Goal: Information Seeking & Learning: Learn about a topic

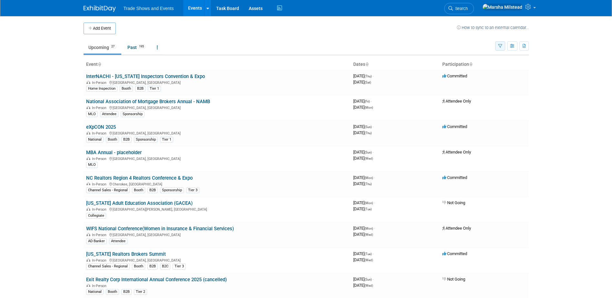
click at [502, 46] on button "button" at bounding box center [500, 45] width 10 height 9
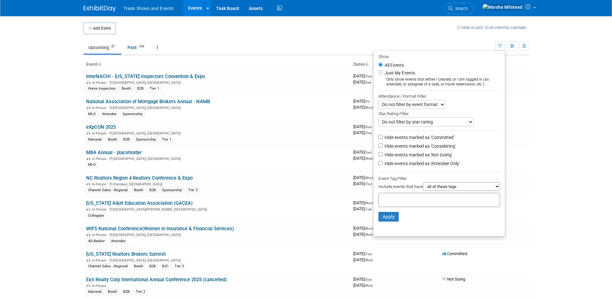
click at [453, 191] on select "all of these tags any one of these tags only and exactly these specific tags" at bounding box center [461, 186] width 77 height 9
drag, startPoint x: 453, startPoint y: 192, endPoint x: 449, endPoint y: 191, distance: 3.9
click at [453, 191] on select "all of these tags any one of these tags only and exactly these specific tags" at bounding box center [461, 186] width 77 height 9
click at [399, 200] on input "text" at bounding box center [407, 199] width 52 height 6
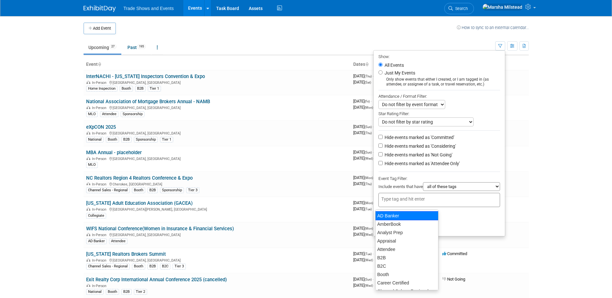
click at [391, 218] on div "AD Banker" at bounding box center [406, 215] width 63 height 9
type input "AD Banker"
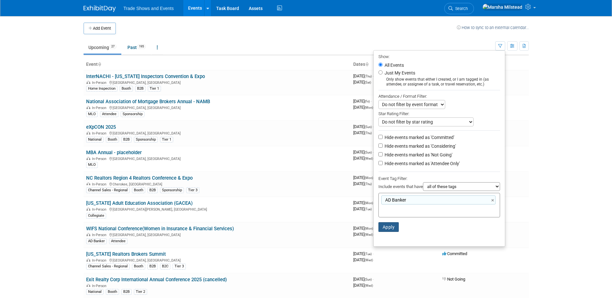
click at [385, 229] on button "Apply" at bounding box center [389, 227] width 21 height 10
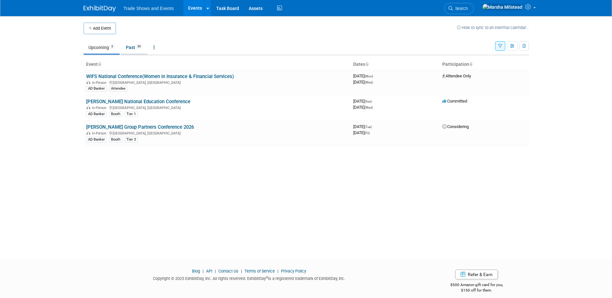
click at [132, 49] on link "Past 39" at bounding box center [134, 47] width 26 height 12
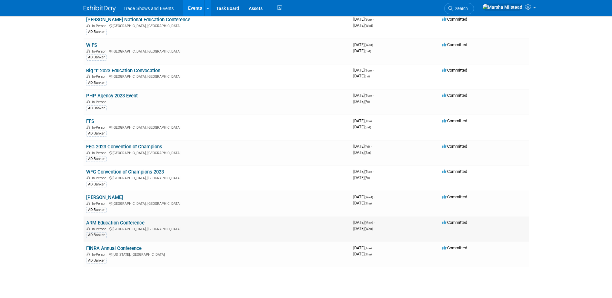
scroll to position [839, 0]
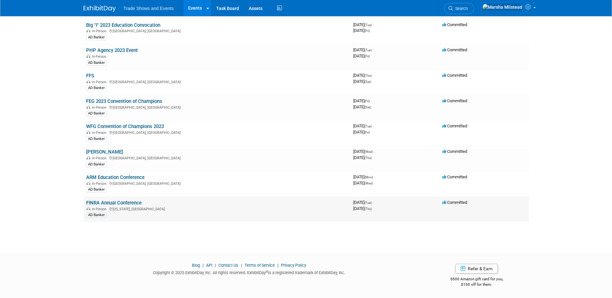
click at [102, 203] on link "FINRA Annual Conference" at bounding box center [114, 203] width 56 height 6
click at [128, 176] on link "ARM Education Conference" at bounding box center [115, 178] width 58 height 6
click at [98, 153] on link "Leavitt" at bounding box center [104, 152] width 37 height 6
click at [100, 126] on link "WFG Convention of Champions 2023" at bounding box center [125, 127] width 78 height 6
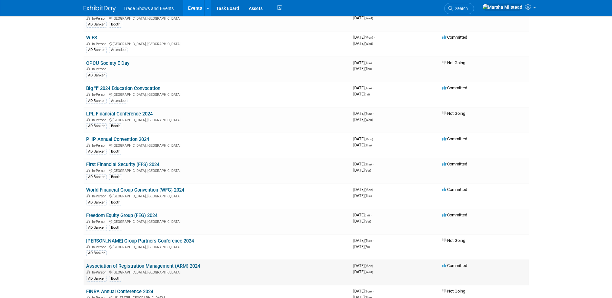
scroll to position [420, 0]
click at [127, 189] on link "World Financial Group Convention (WFG) 2024" at bounding box center [135, 190] width 98 height 6
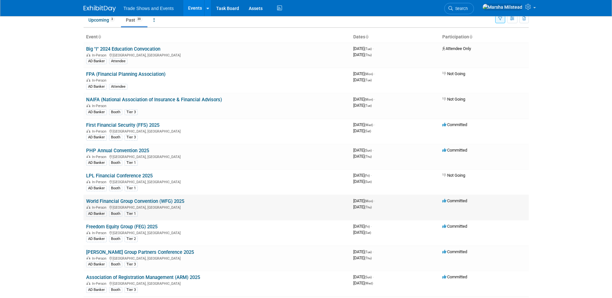
scroll to position [65, 0]
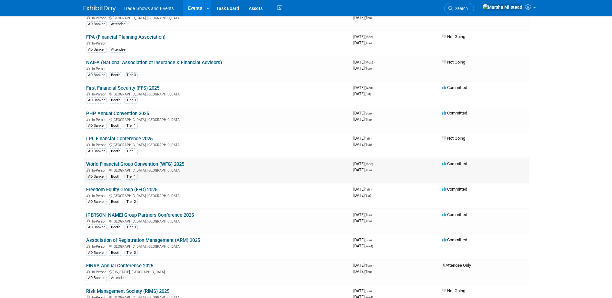
click at [157, 164] on link "World Financial Group Convention (WFG) 2025" at bounding box center [135, 164] width 98 height 6
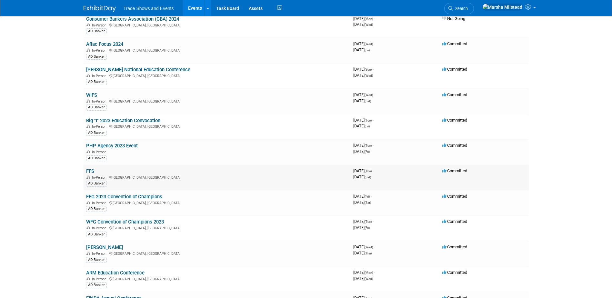
scroll to position [742, 0]
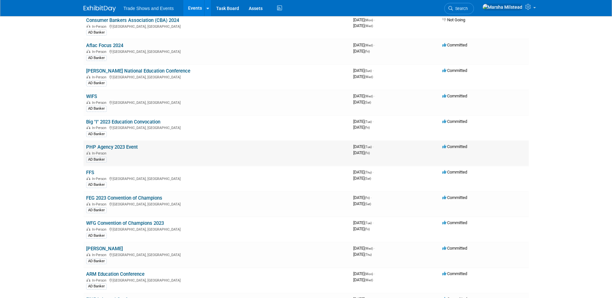
click at [100, 145] on link "PHP Agency 2023 Event" at bounding box center [112, 147] width 52 height 6
click at [115, 146] on link "PHP Agency 2023 Event" at bounding box center [112, 147] width 52 height 6
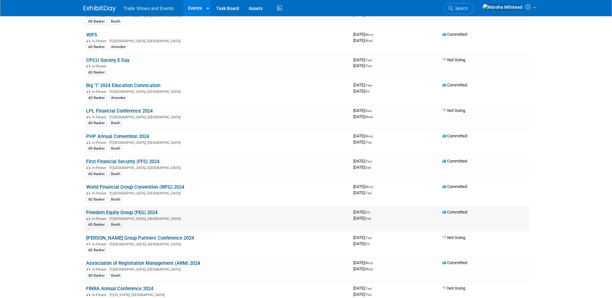
scroll to position [420, 0]
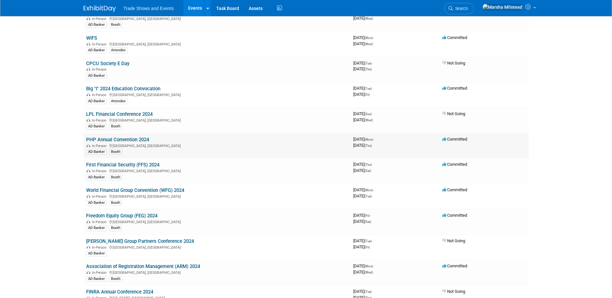
click at [117, 139] on link "PHP Annual Convention 2024" at bounding box center [117, 140] width 63 height 6
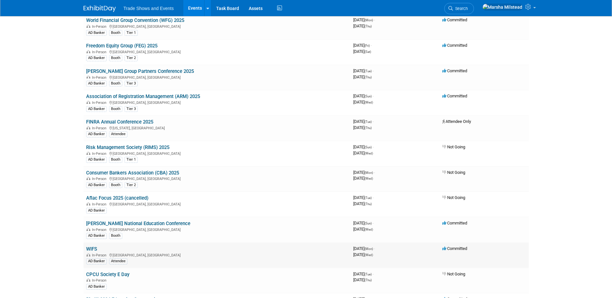
scroll to position [97, 0]
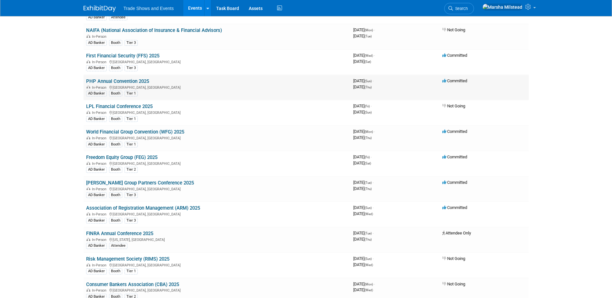
click at [136, 82] on link "PHP Annual Convention 2025" at bounding box center [117, 81] width 63 height 6
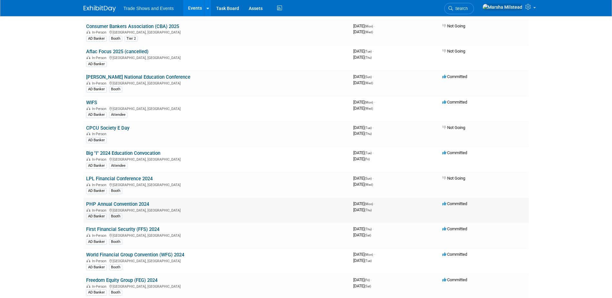
scroll to position [452, 0]
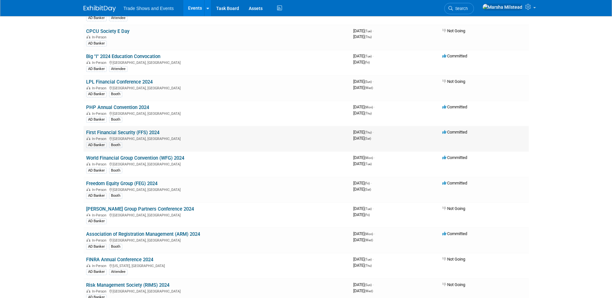
click at [111, 133] on link "First Financial Security (FFS) 2024" at bounding box center [122, 133] width 73 height 6
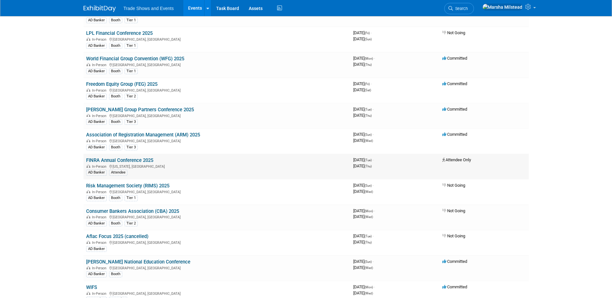
scroll to position [161, 0]
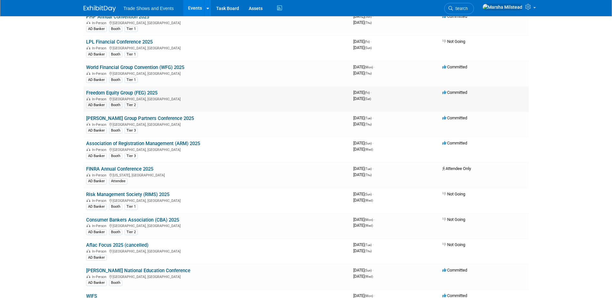
click at [126, 91] on link "Freedom Equity Group (FEG) 2025" at bounding box center [121, 93] width 71 height 6
click at [117, 90] on link "Freedom Equity Group (FEG) 2025" at bounding box center [121, 93] width 71 height 6
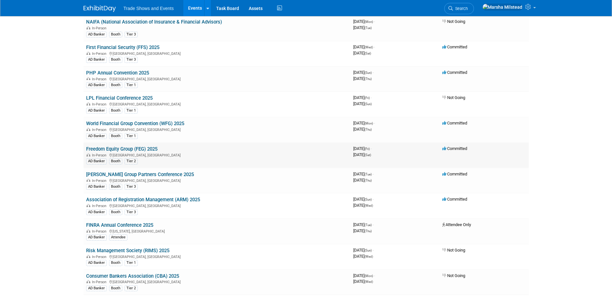
scroll to position [97, 0]
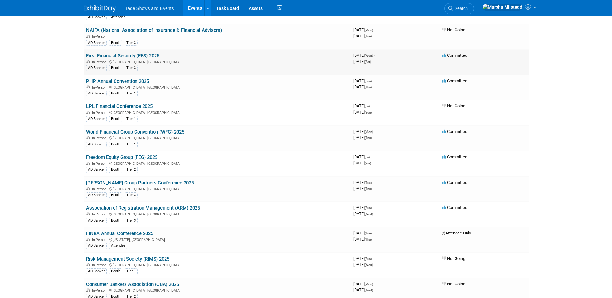
click at [138, 53] on link "First Financial Security (FFS) 2025" at bounding box center [122, 56] width 73 height 6
click at [121, 56] on link "First Financial Security (FFS) 2025" at bounding box center [122, 56] width 73 height 6
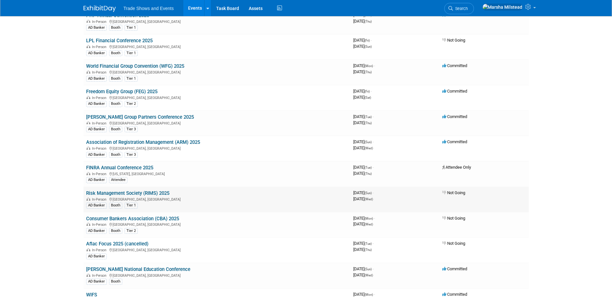
scroll to position [129, 0]
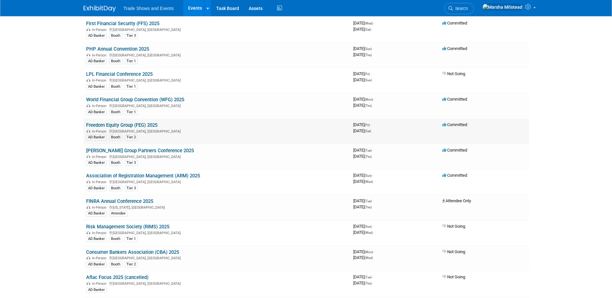
click at [121, 123] on link "Freedom Equity Group (FEG) 2025" at bounding box center [121, 125] width 71 height 6
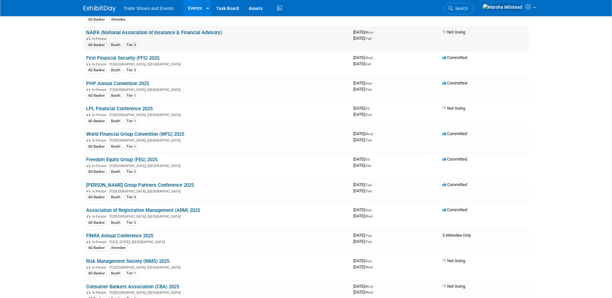
scroll to position [0, 0]
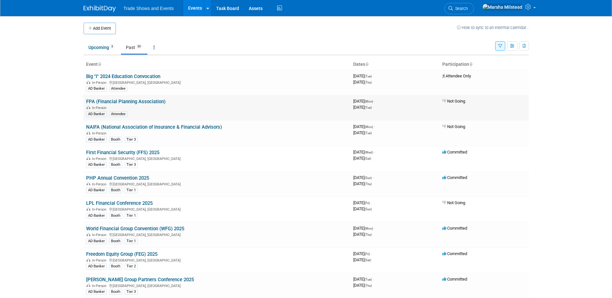
click at [148, 103] on link "FPA (Financial Planning Association)" at bounding box center [125, 102] width 79 height 6
click at [136, 155] on link "First Financial Security (FFS) 2025" at bounding box center [122, 153] width 73 height 6
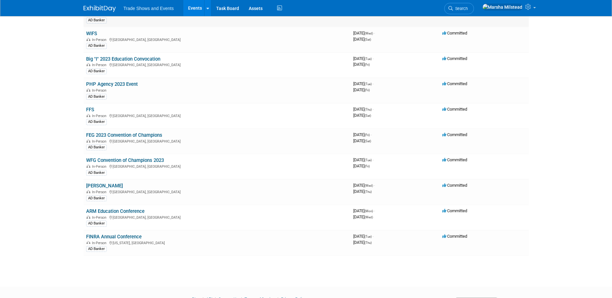
scroll to position [807, 0]
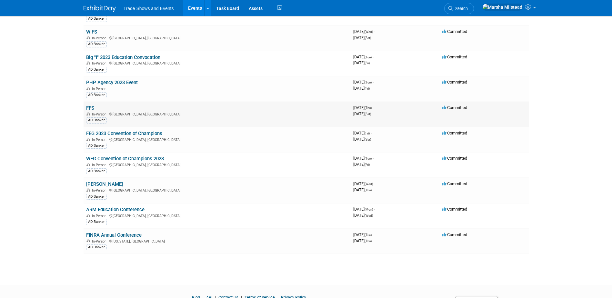
click at [91, 106] on link "FFS" at bounding box center [90, 108] width 8 height 6
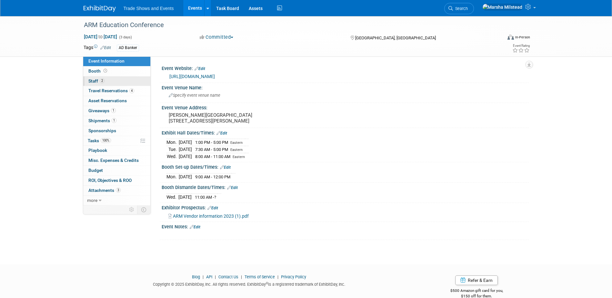
click at [96, 84] on link "2 Staff 2" at bounding box center [116, 81] width 67 height 10
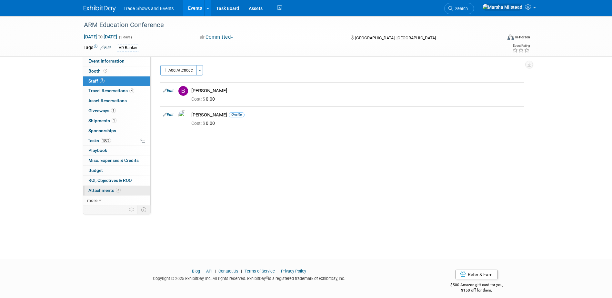
click at [111, 189] on span "Attachments 3" at bounding box center [104, 190] width 32 height 5
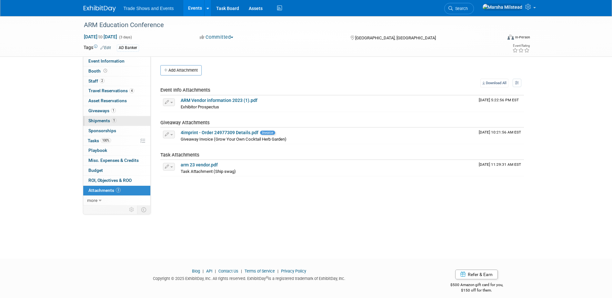
click at [96, 122] on span "Shipments 1" at bounding box center [102, 120] width 28 height 5
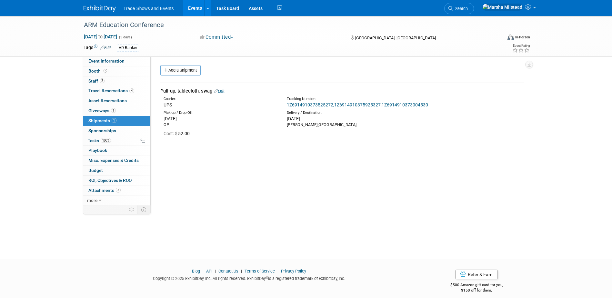
click at [104, 117] on link "1 Shipments 1" at bounding box center [116, 121] width 67 height 10
click at [104, 111] on span "Giveaways 1" at bounding box center [101, 110] width 27 height 5
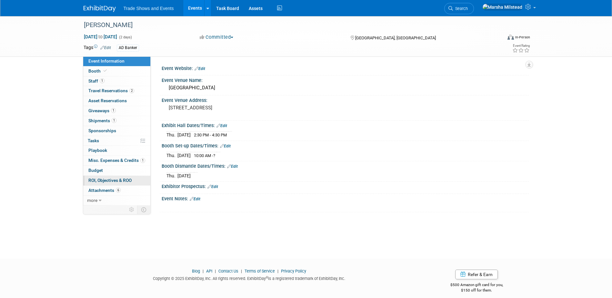
click at [127, 181] on span "ROI, Objectives & ROO 0" at bounding box center [109, 180] width 43 height 5
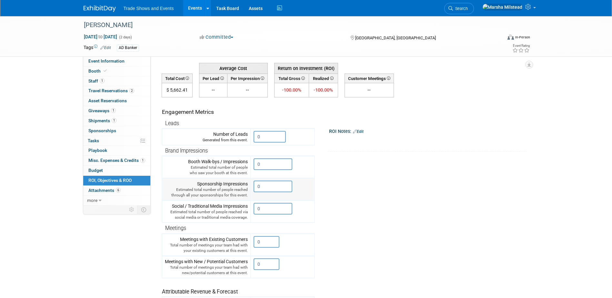
scroll to position [97, 0]
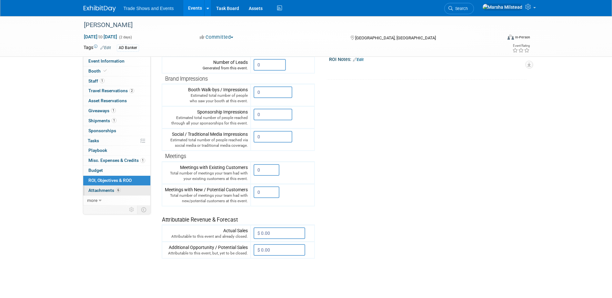
click at [111, 189] on span "Attachments 6" at bounding box center [104, 190] width 32 height 5
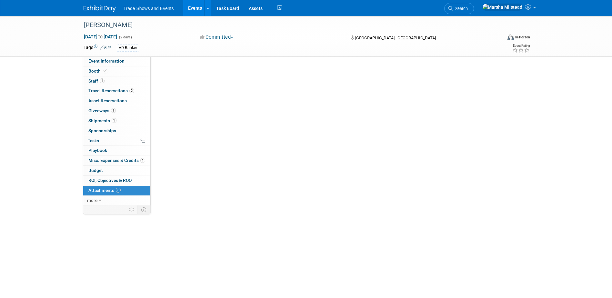
scroll to position [0, 0]
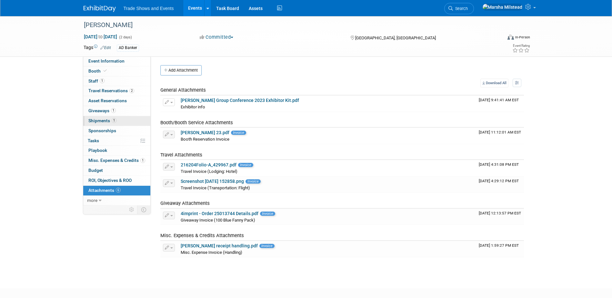
click at [100, 122] on span "Shipments 1" at bounding box center [102, 120] width 28 height 5
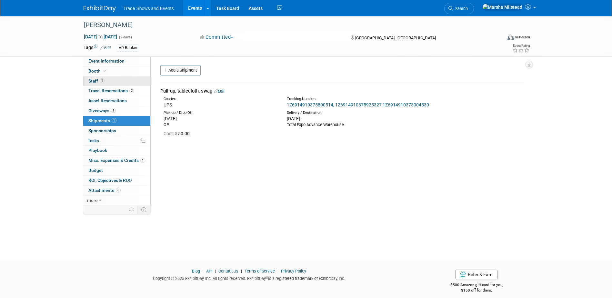
click at [96, 80] on span "Staff 1" at bounding box center [96, 80] width 16 height 5
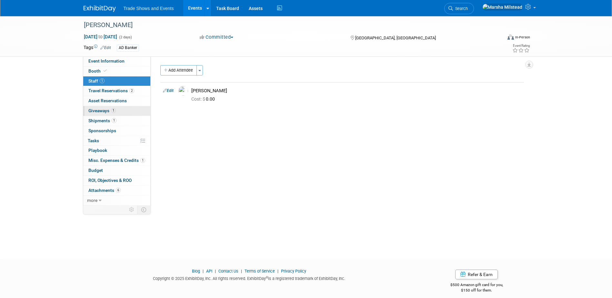
click at [101, 110] on span "Giveaways 1" at bounding box center [101, 110] width 27 height 5
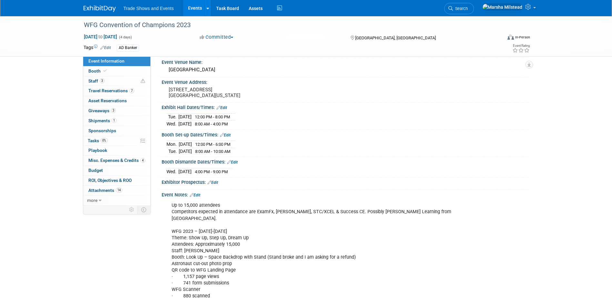
scroll to position [65, 0]
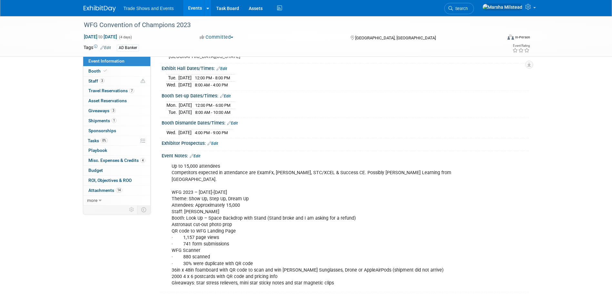
click at [147, 245] on div "Event Information Event Info Booth Booth 3 Staff 3 Staff 7 Travel Reservations …" at bounding box center [306, 122] width 455 height 341
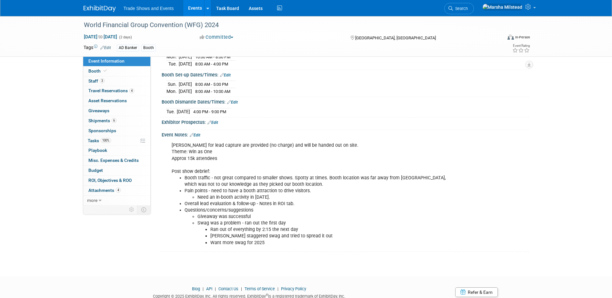
scroll to position [97, 0]
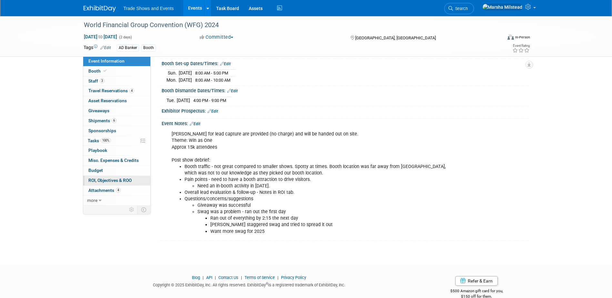
click at [107, 179] on span "ROI, Objectives & ROO 0" at bounding box center [109, 180] width 43 height 5
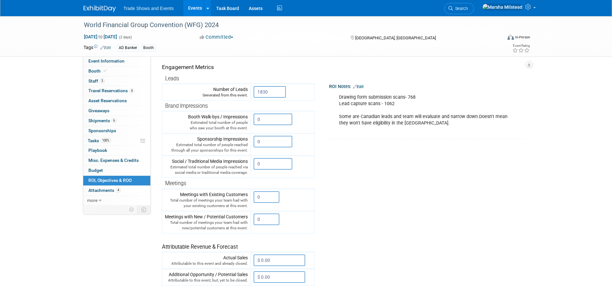
scroll to position [32, 0]
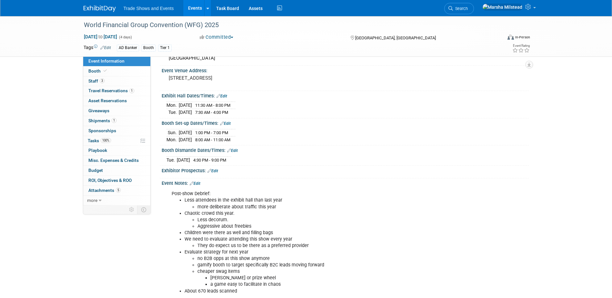
scroll to position [97, 0]
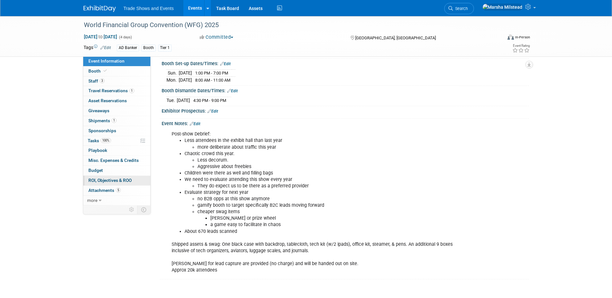
click at [100, 179] on span "ROI, Objectives & ROO 0" at bounding box center [109, 180] width 43 height 5
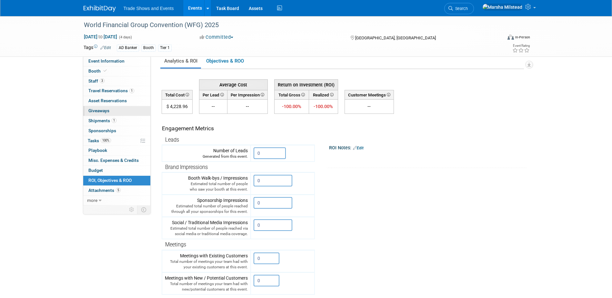
scroll to position [0, 0]
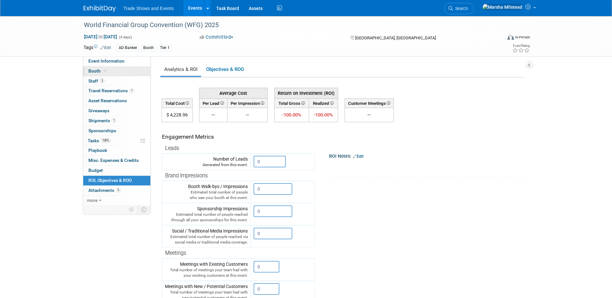
click at [95, 71] on span "Booth" at bounding box center [98, 70] width 20 height 5
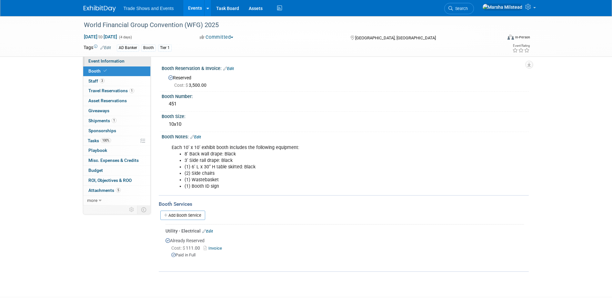
click at [102, 58] on link "Event Information" at bounding box center [116, 61] width 67 height 10
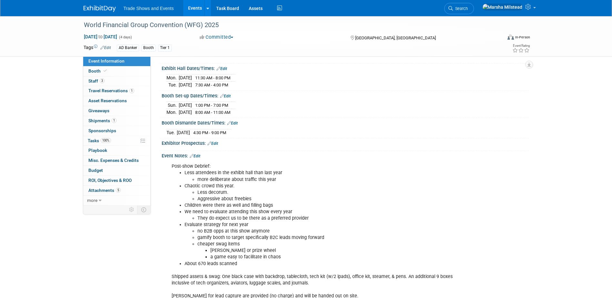
scroll to position [97, 0]
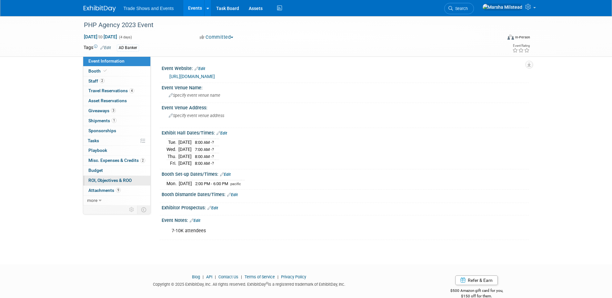
click at [124, 178] on span "ROI, Objectives & ROO 0" at bounding box center [109, 180] width 43 height 5
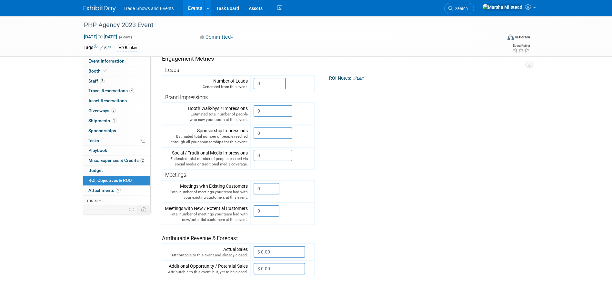
scroll to position [129, 0]
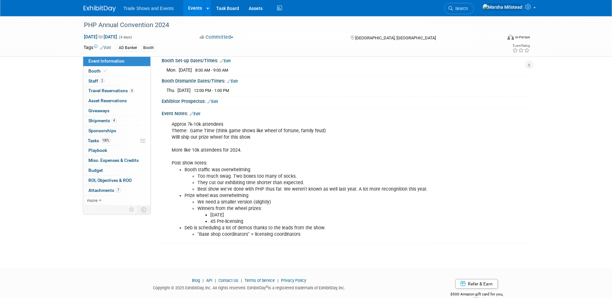
scroll to position [128, 0]
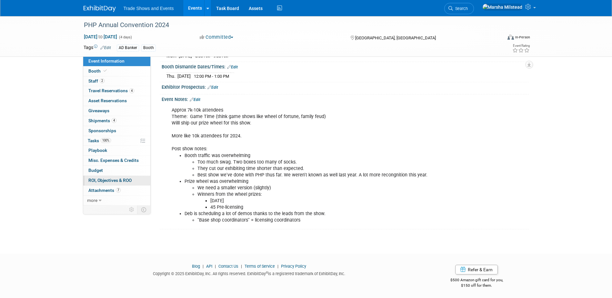
click at [120, 179] on span "ROI, Objectives & ROO 0" at bounding box center [109, 180] width 43 height 5
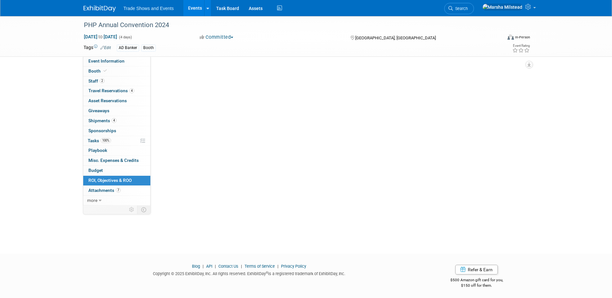
scroll to position [0, 0]
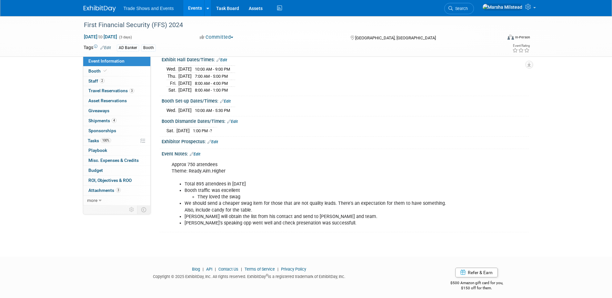
scroll to position [76, 0]
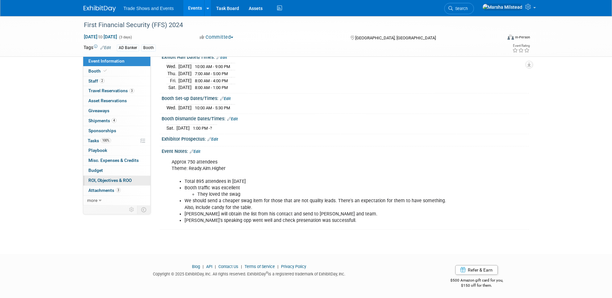
click at [117, 179] on span "ROI, Objectives & ROO 0" at bounding box center [109, 180] width 43 height 5
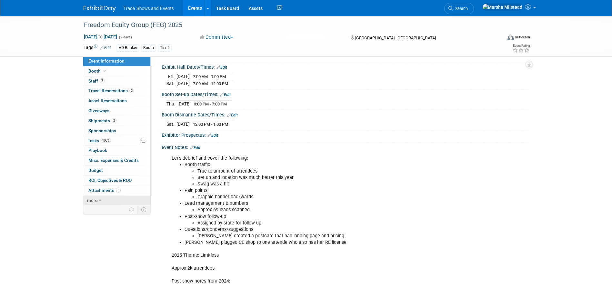
scroll to position [65, 0]
click at [121, 179] on span "ROI, Objectives & ROO 0" at bounding box center [109, 180] width 43 height 5
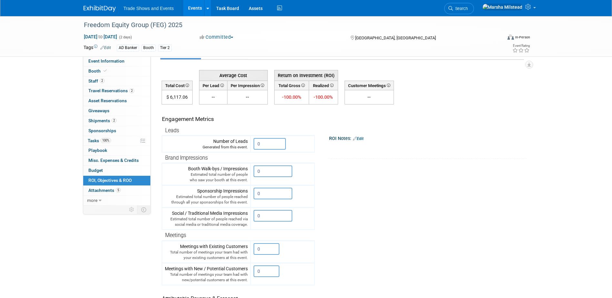
scroll to position [32, 0]
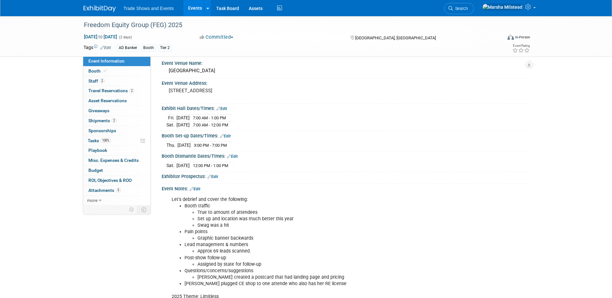
scroll to position [65, 0]
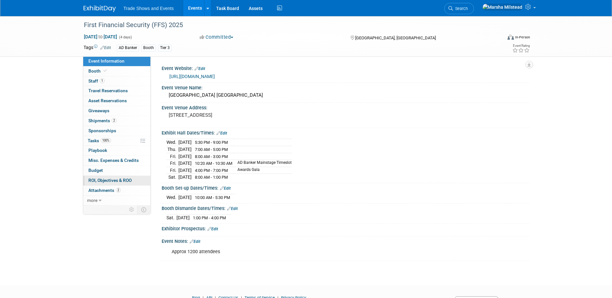
click at [123, 182] on span "ROI, Objectives & ROO 0" at bounding box center [109, 180] width 43 height 5
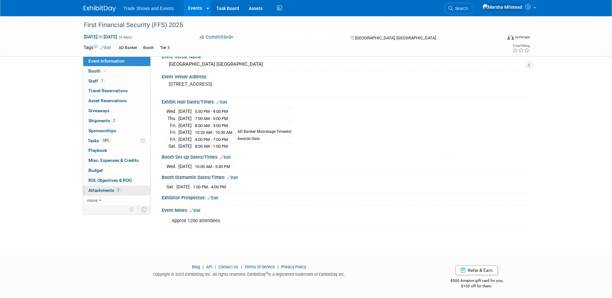
click at [109, 190] on span "Attachments 2" at bounding box center [104, 190] width 32 height 5
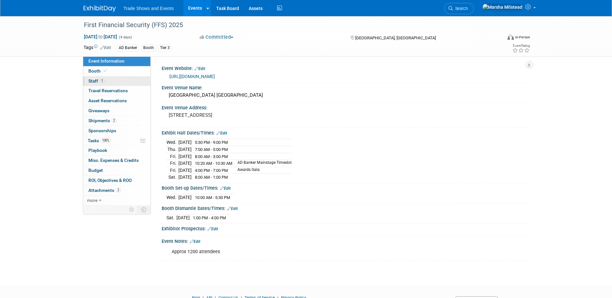
click at [94, 79] on span "Staff 1" at bounding box center [96, 80] width 16 height 5
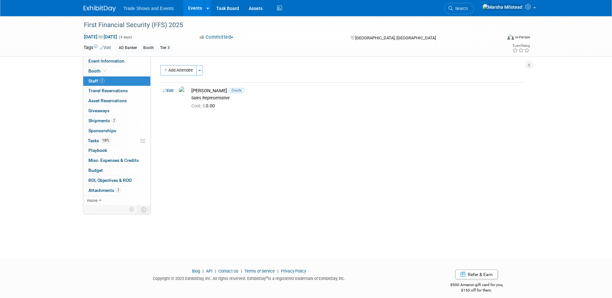
click at [68, 81] on div "First Financial Security (FFS) 2025 Aug 13, 2025 to Aug 16, 2025 (4 days) Aug 1…" at bounding box center [306, 131] width 612 height 231
click at [104, 125] on link "2 Shipments 2" at bounding box center [116, 121] width 67 height 10
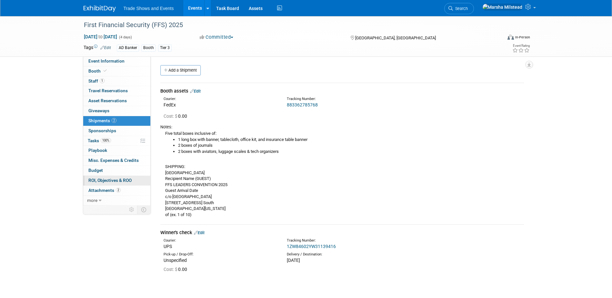
click at [90, 179] on span "ROI, Objectives & ROO 0" at bounding box center [109, 180] width 43 height 5
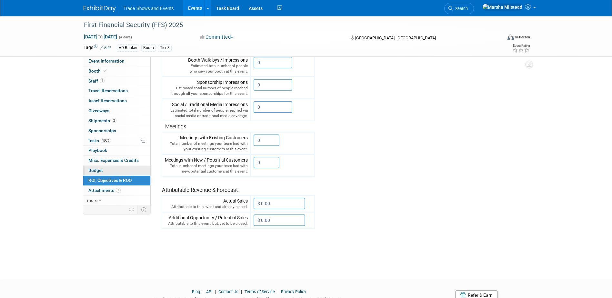
scroll to position [129, 0]
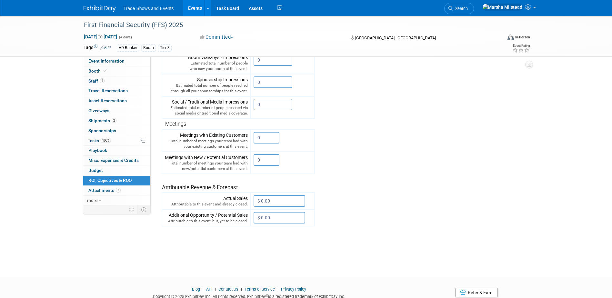
click at [44, 153] on div "First Financial Security (FFS) 2025 Aug 13, 2025 to Aug 16, 2025 (4 days) Aug 1…" at bounding box center [306, 76] width 612 height 378
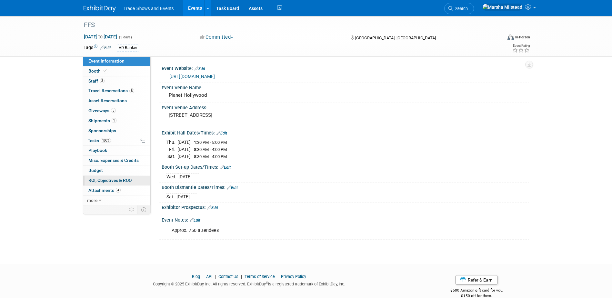
click at [119, 180] on span "ROI, Objectives & ROO 0" at bounding box center [109, 180] width 43 height 5
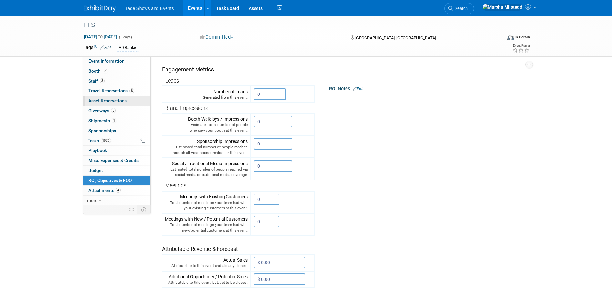
scroll to position [56, 0]
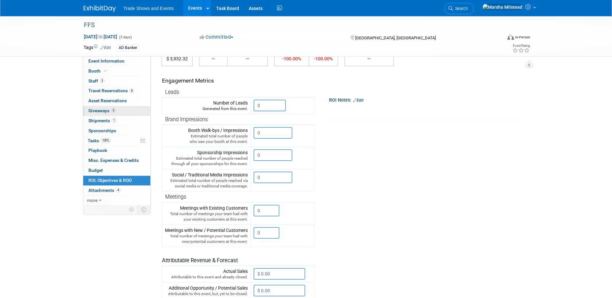
click at [103, 109] on span "Giveaways 5" at bounding box center [101, 110] width 27 height 5
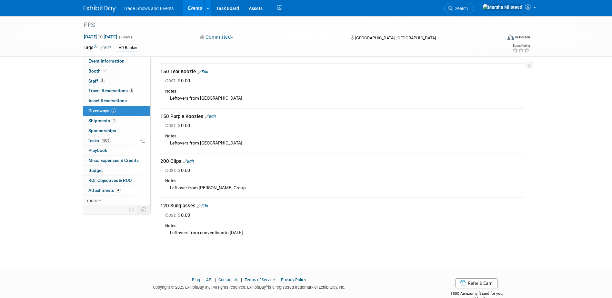
scroll to position [65, 0]
click at [100, 119] on span "Shipments 1" at bounding box center [102, 120] width 28 height 5
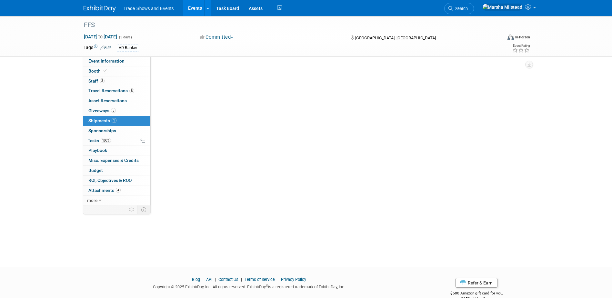
scroll to position [0, 0]
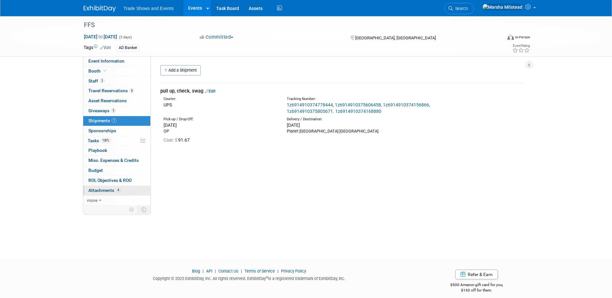
click at [111, 189] on span "Attachments 4" at bounding box center [104, 190] width 32 height 5
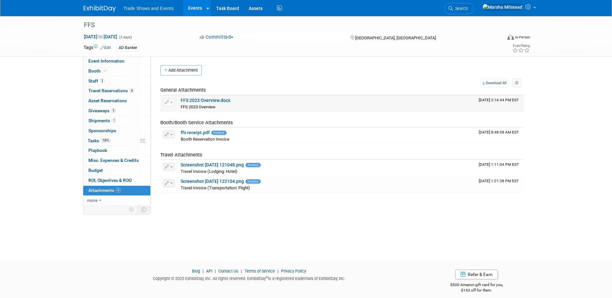
click at [209, 99] on link "FFS 2023 Overview.docx" at bounding box center [206, 100] width 50 height 5
